Goal: Transaction & Acquisition: Download file/media

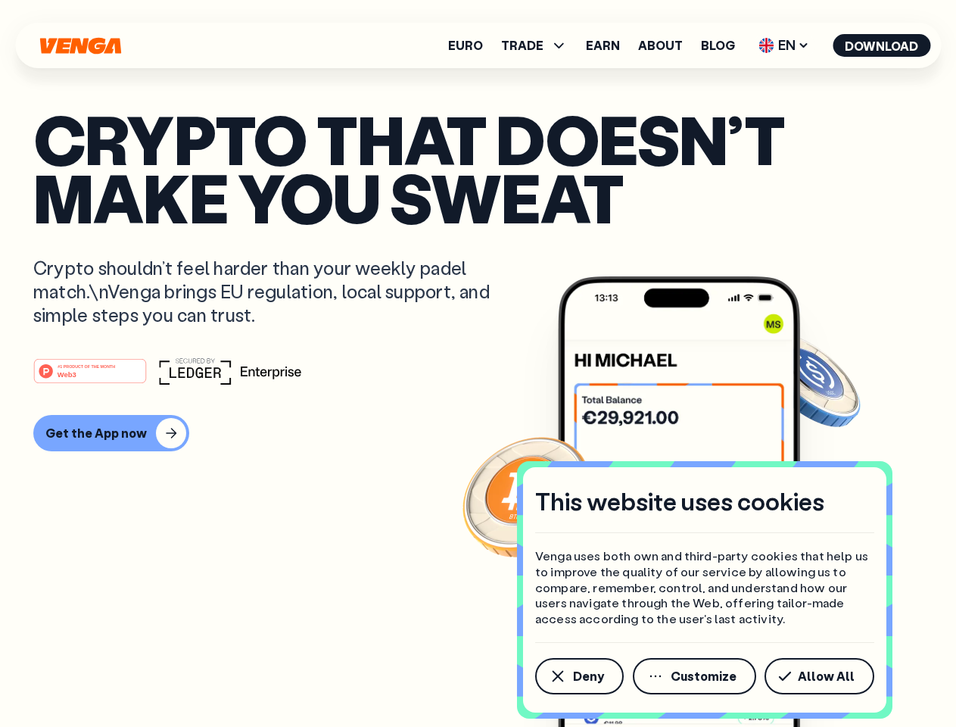
click at [478, 364] on div "#1 PRODUCT OF THE MONTH Web3" at bounding box center [478, 370] width 890 height 27
click at [579, 676] on span "Deny" at bounding box center [588, 676] width 31 height 12
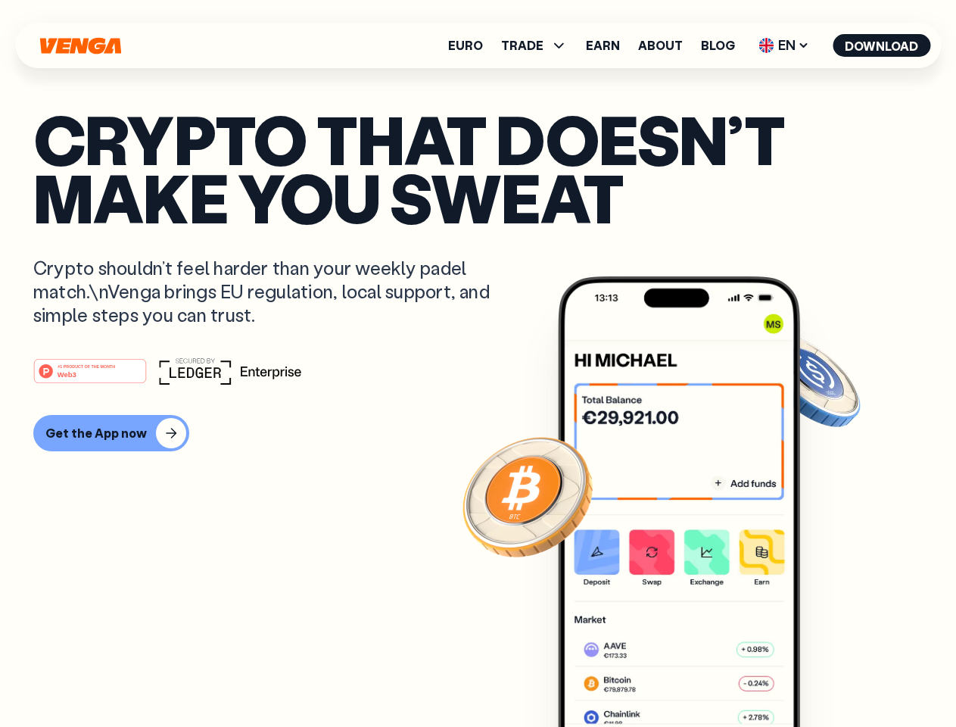
click at [696, 676] on img at bounding box center [679, 529] width 242 height 507
click at [822, 676] on article "Crypto that doesn’t make you sweat Crypto shouldn’t feel harder than your weekl…" at bounding box center [478, 394] width 890 height 568
click at [539, 45] on span "TRADE" at bounding box center [522, 45] width 42 height 12
click at [785, 45] on span "EN" at bounding box center [784, 45] width 61 height 24
click at [882, 45] on button "Download" at bounding box center [882, 45] width 98 height 23
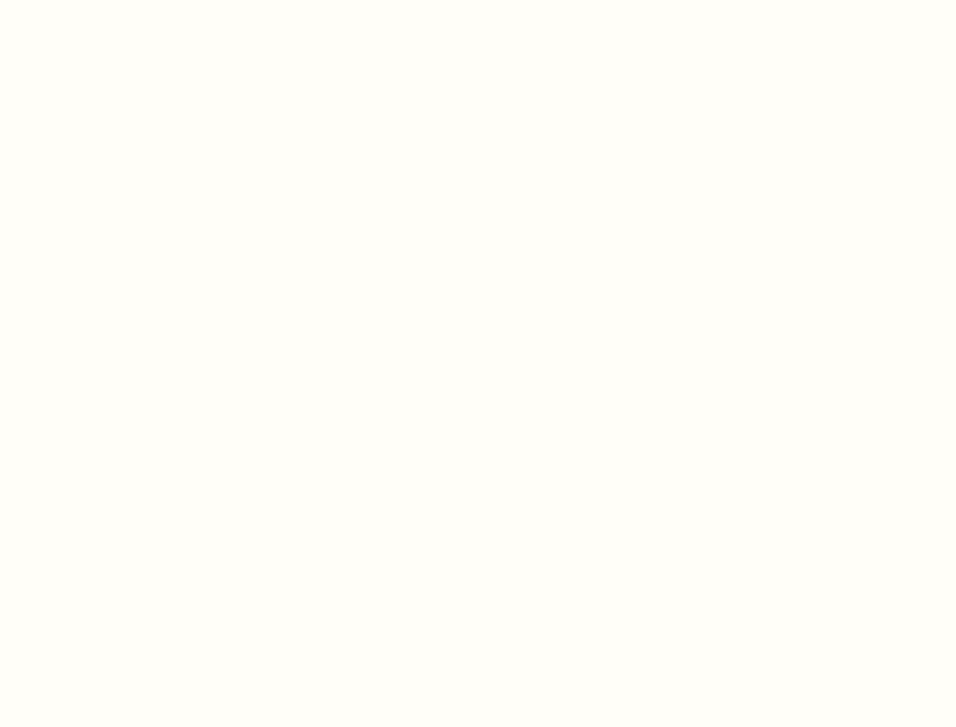
click at [478, 0] on html "This website uses cookies Venga uses both own and third-party cookies that help…" at bounding box center [478, 0] width 956 height 0
click at [109, 0] on html "This website uses cookies Venga uses both own and third-party cookies that help…" at bounding box center [478, 0] width 956 height 0
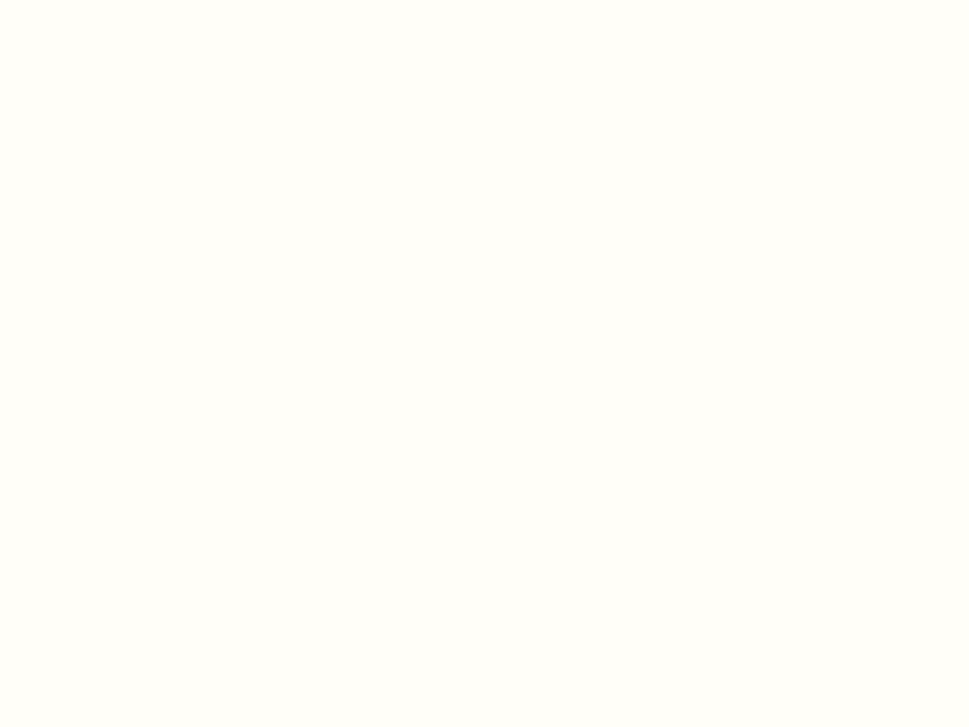
click at [92, 0] on html "This website uses cookies Venga uses both own and third-party cookies that help…" at bounding box center [484, 0] width 969 height 0
